Goal: Task Accomplishment & Management: Manage account settings

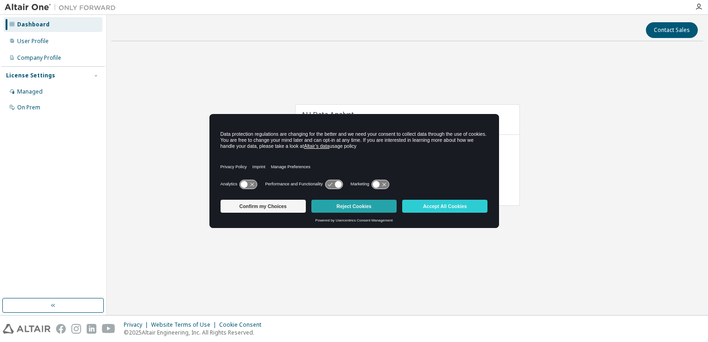
click at [348, 205] on button "Reject Cookies" at bounding box center [354, 206] width 85 height 13
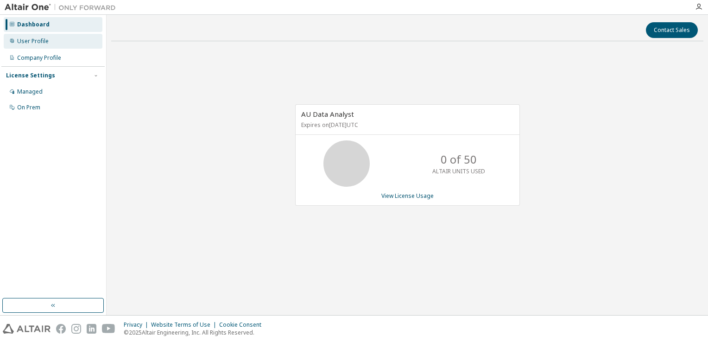
click at [30, 43] on div "User Profile" at bounding box center [33, 41] width 32 height 7
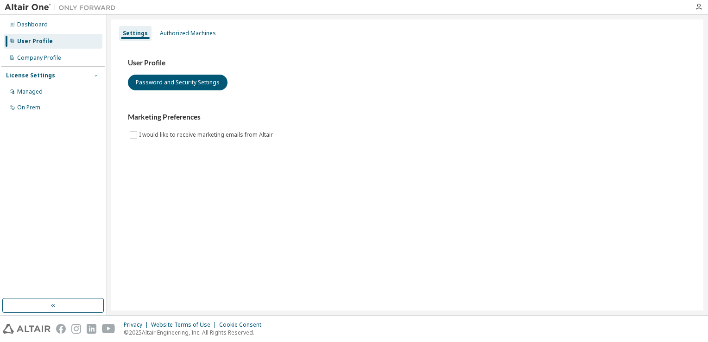
click at [99, 75] on span "button" at bounding box center [95, 75] width 7 height 7
click at [184, 33] on div "Authorized Machines" at bounding box center [188, 33] width 56 height 7
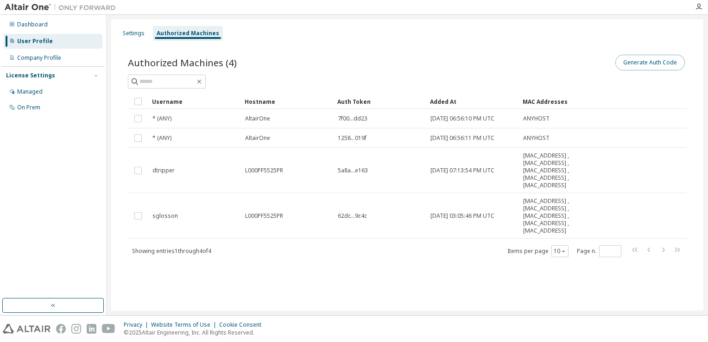
click at [634, 62] on button "Generate Auth Code" at bounding box center [651, 63] width 70 height 16
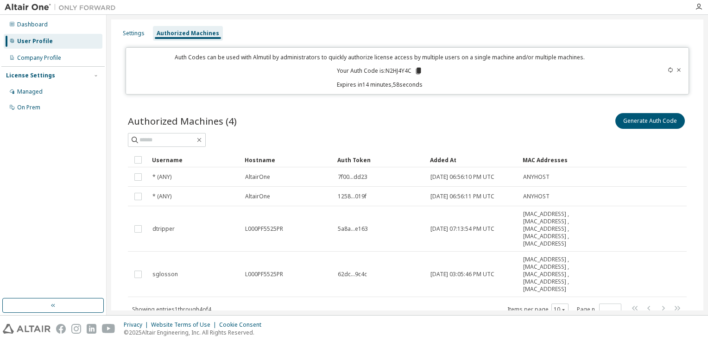
click at [416, 70] on icon at bounding box center [418, 71] width 5 height 6
